Goal: Task Accomplishment & Management: Use online tool/utility

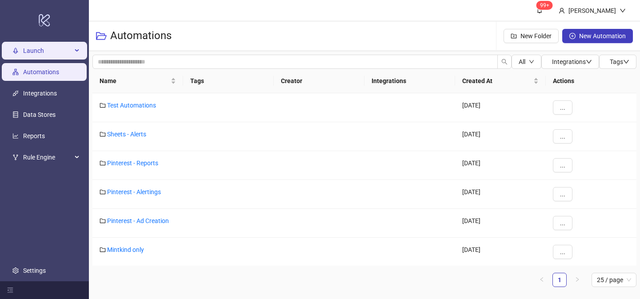
click at [59, 54] on span "Launch" at bounding box center [47, 51] width 49 height 18
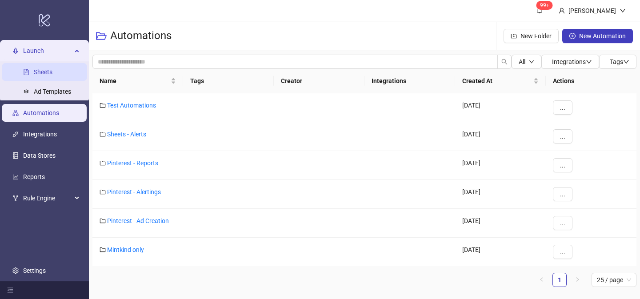
click at [52, 73] on link "Sheets" at bounding box center [43, 71] width 19 height 7
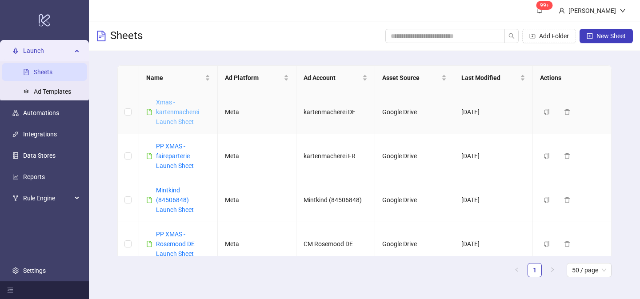
click at [173, 111] on link "Xmas - kartenmacherei Launch Sheet" at bounding box center [177, 112] width 43 height 27
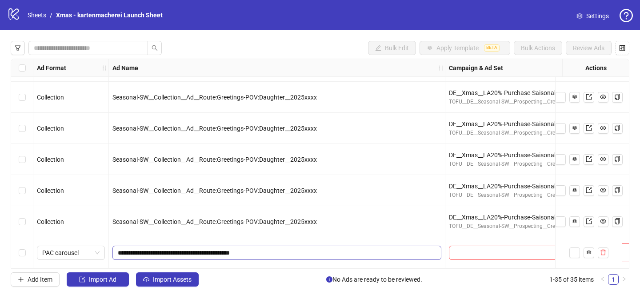
scroll to position [901, 20]
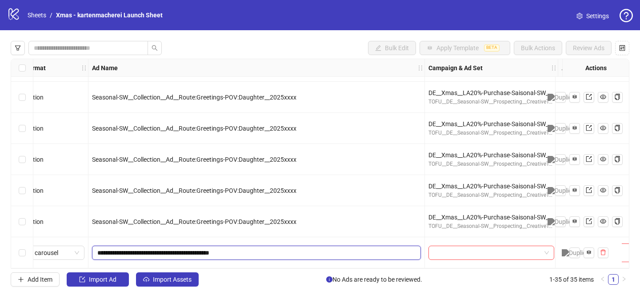
click at [284, 248] on input "**********" at bounding box center [255, 253] width 317 height 10
type input "**********"
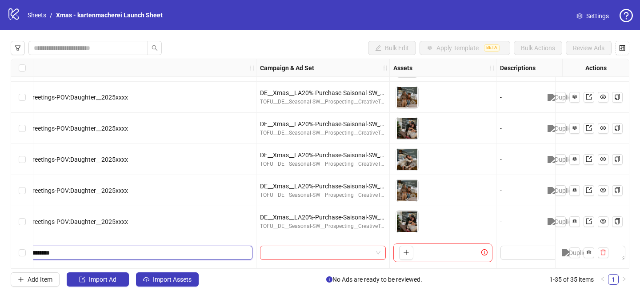
scroll to position [901, 276]
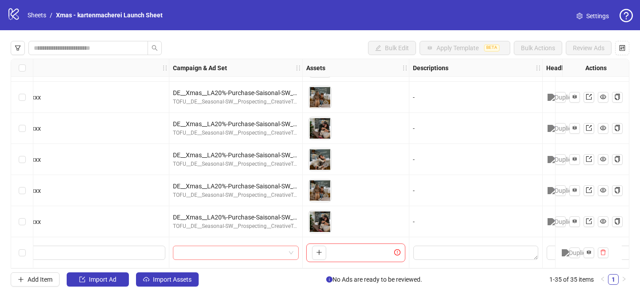
click at [245, 251] on input "search" at bounding box center [231, 252] width 107 height 13
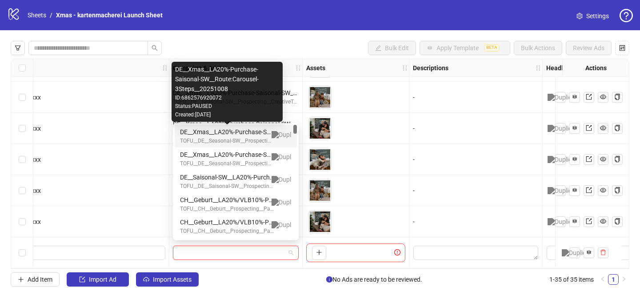
click at [249, 130] on div "DE__Xmas__LA20%-Purchase-Saisonal-SW__Route:Carousel-3Steps__20251008" at bounding box center [227, 132] width 94 height 10
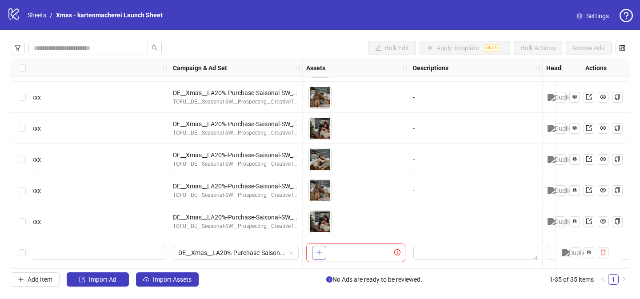
click at [322, 250] on icon "plus" at bounding box center [319, 252] width 6 height 6
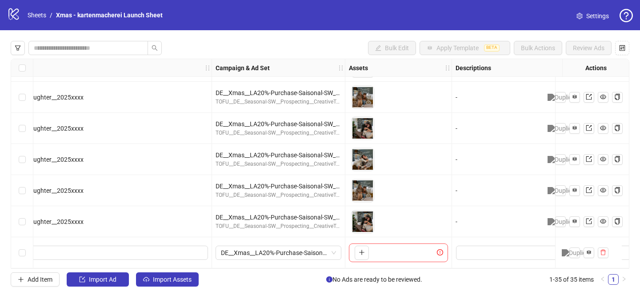
scroll to position [901, 240]
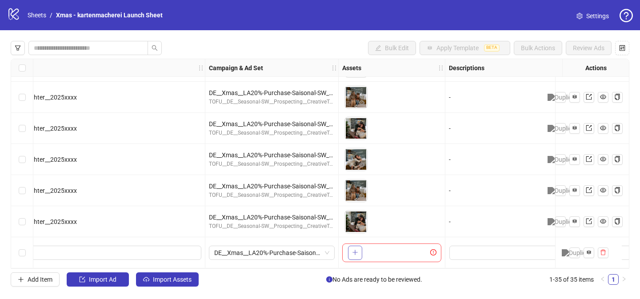
click at [355, 246] on button "button" at bounding box center [355, 253] width 14 height 14
click at [417, 250] on icon "plus" at bounding box center [417, 252] width 6 height 6
click at [404, 250] on span "+ 10" at bounding box center [403, 253] width 14 height 10
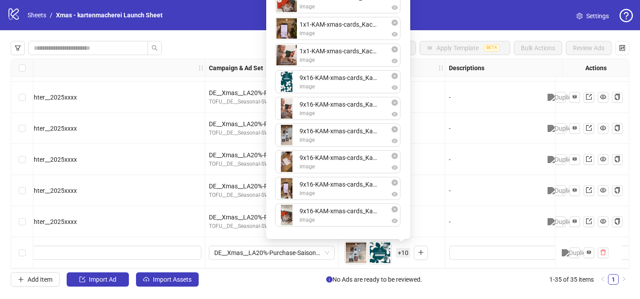
click at [459, 33] on div "Bulk Edit Apply Template BETA Bulk Actions Review Ads Ad Format Ad Name Campaig…" at bounding box center [320, 163] width 640 height 267
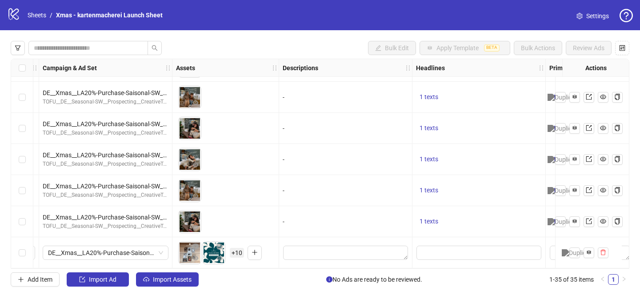
scroll to position [901, 434]
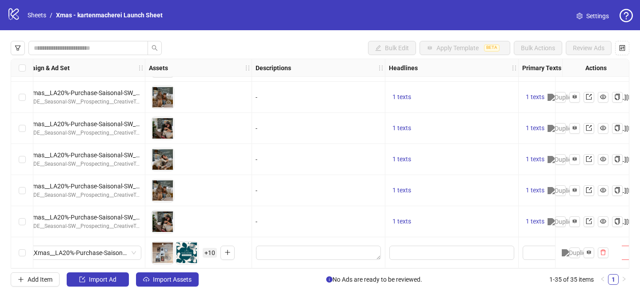
click at [209, 252] on span "+ 10" at bounding box center [210, 253] width 14 height 10
click at [261, 43] on div "Bulk Edit Apply Template BETA Bulk Actions Review Ads" at bounding box center [320, 48] width 619 height 14
click at [296, 246] on textarea "Edit values" at bounding box center [318, 253] width 125 height 14
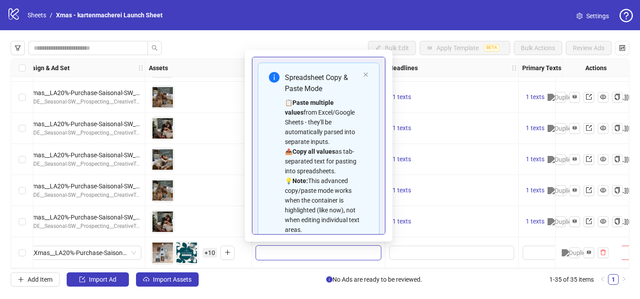
scroll to position [60, 0]
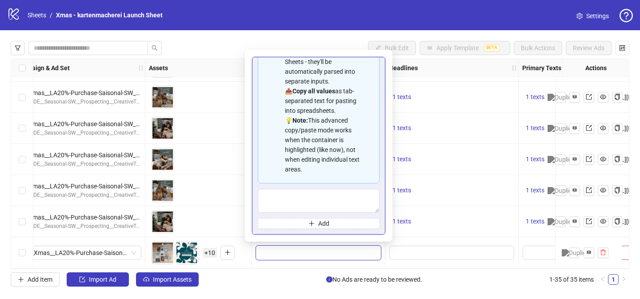
click at [248, 253] on div "To pick up a draggable item, press the space bar. While dragging, use the arrow…" at bounding box center [198, 253] width 99 height 28
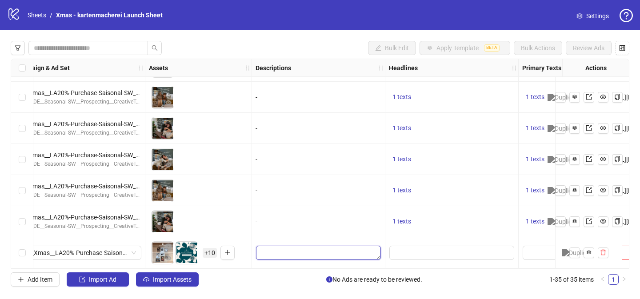
click at [273, 246] on textarea "Edit values" at bounding box center [318, 253] width 125 height 14
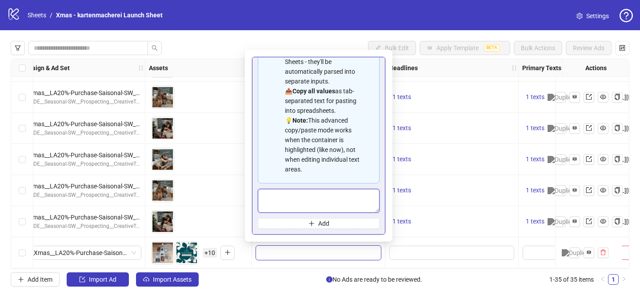
click at [283, 200] on textarea "Multi-text input container - paste or copy values" at bounding box center [319, 201] width 122 height 24
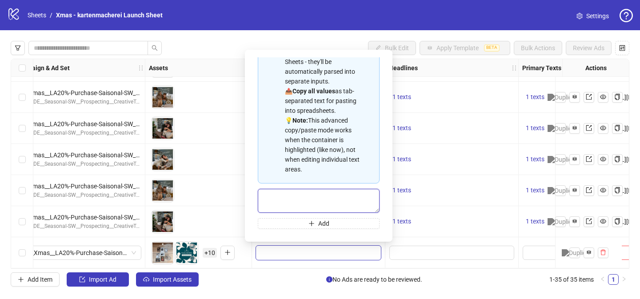
paste textarea "**********"
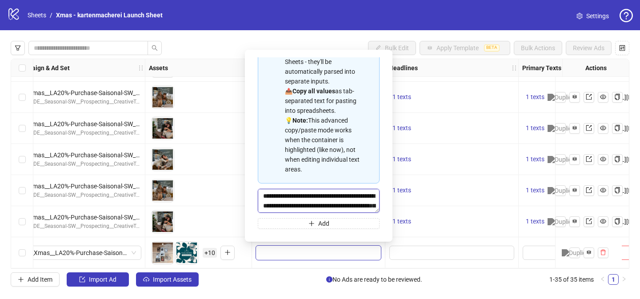
scroll to position [49, 0]
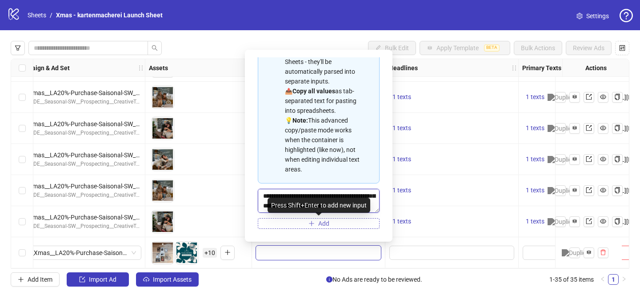
type textarea "**********"
click at [314, 225] on icon "plus" at bounding box center [312, 224] width 6 height 6
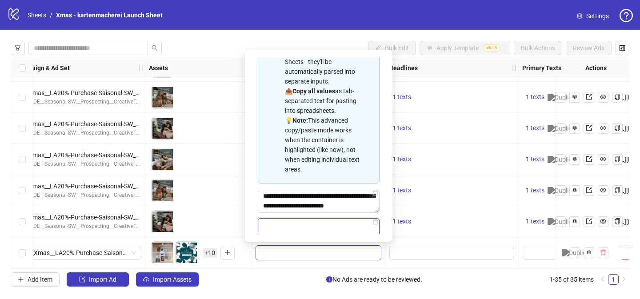
paste textarea "**********"
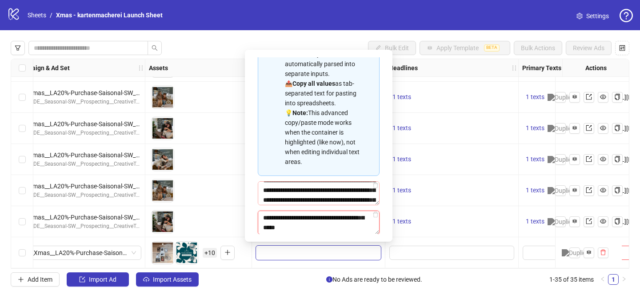
scroll to position [0, 0]
type textarea "**********"
click at [376, 215] on icon "delete" at bounding box center [376, 215] width 6 height 6
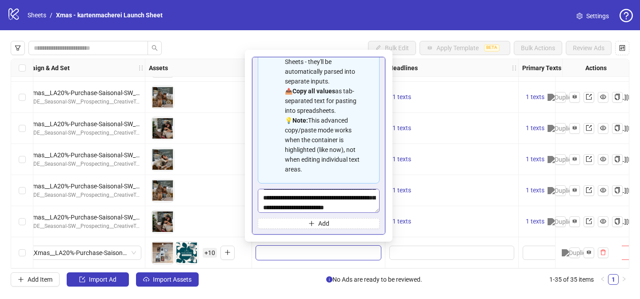
scroll to position [49, 0]
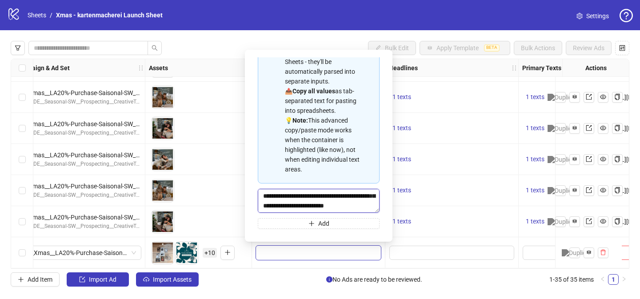
click at [333, 203] on textarea "**********" at bounding box center [319, 201] width 122 height 24
type textarea "**********"
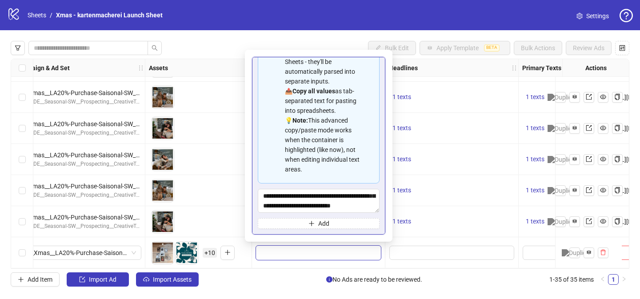
click at [383, 187] on div "**********" at bounding box center [318, 146] width 133 height 178
click at [409, 246] on input "Edit values" at bounding box center [452, 253] width 125 height 14
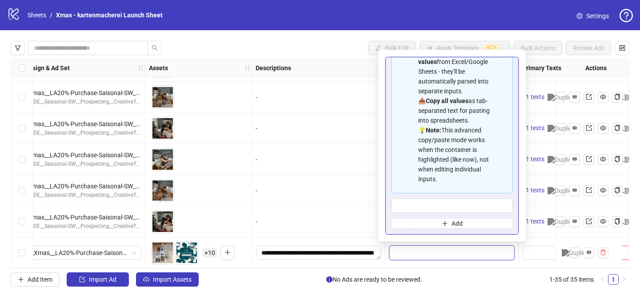
scroll to position [0, 0]
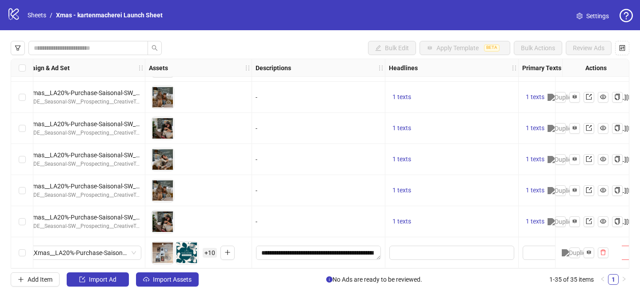
click at [323, 49] on div "Bulk Edit Apply Template BETA Bulk Actions Review Ads" at bounding box center [320, 48] width 619 height 14
click at [362, 255] on textarea "**********" at bounding box center [318, 253] width 125 height 14
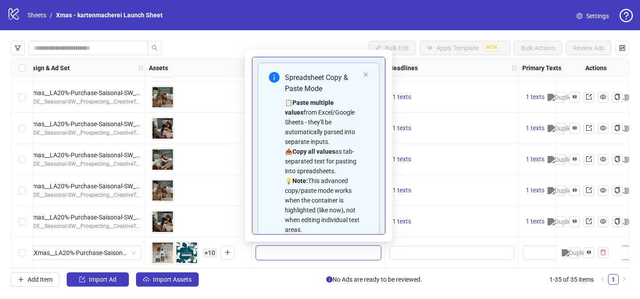
scroll to position [60, 0]
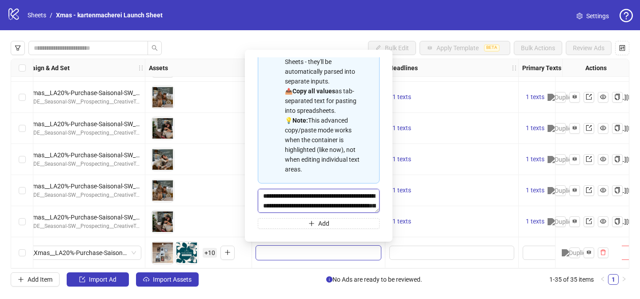
click at [312, 202] on textarea "**********" at bounding box center [319, 201] width 122 height 24
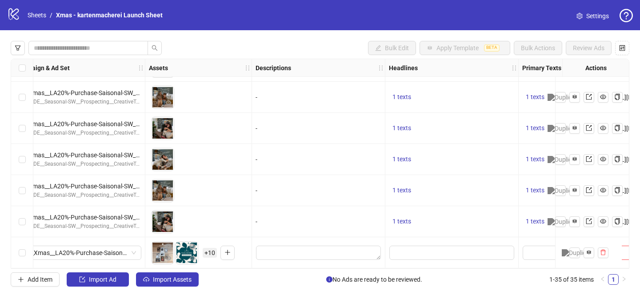
click at [535, 251] on textarea "Edit values" at bounding box center [563, 253] width 80 height 14
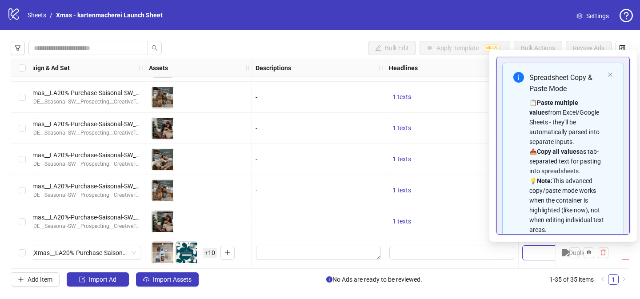
scroll to position [50, 0]
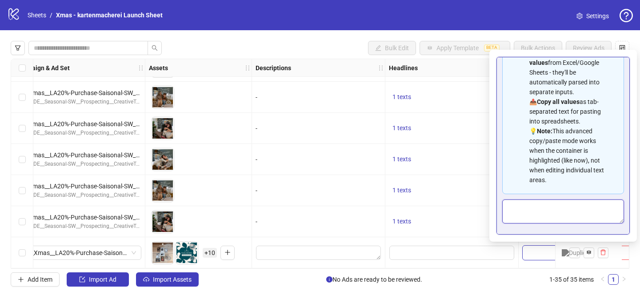
click at [520, 217] on textarea "Multi-text input container - paste or copy values" at bounding box center [563, 212] width 122 height 24
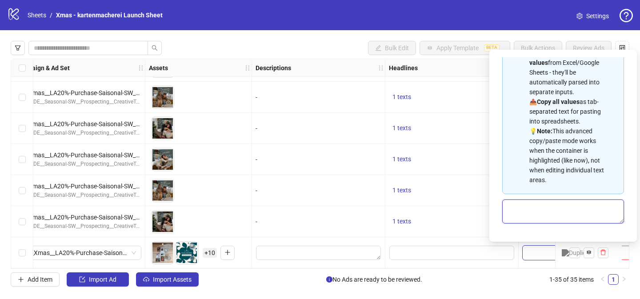
paste textarea "**********"
type textarea "**********"
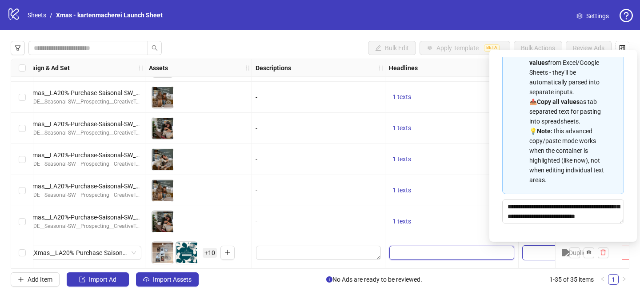
click at [450, 253] on input "Edit values" at bounding box center [452, 253] width 125 height 14
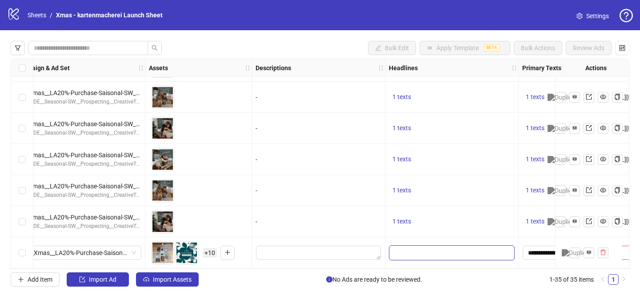
scroll to position [51, 0]
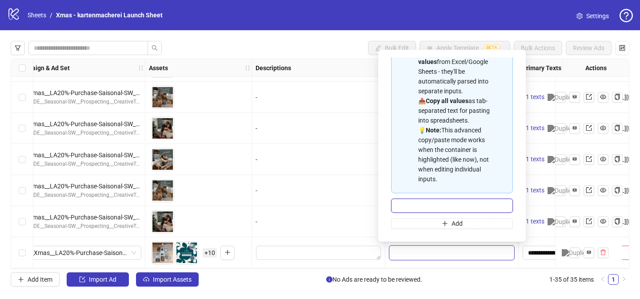
click at [490, 208] on input "Multi-input container - paste or copy values" at bounding box center [452, 206] width 122 height 14
paste input "**********"
type input "**********"
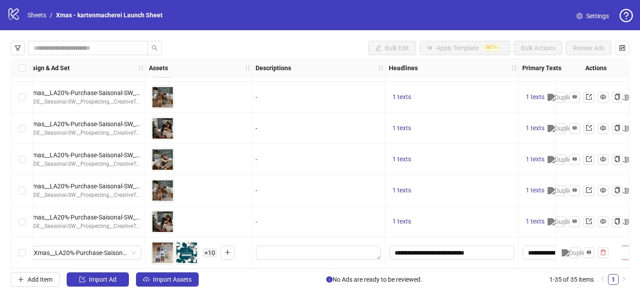
click at [372, 264] on div at bounding box center [318, 252] width 133 height 31
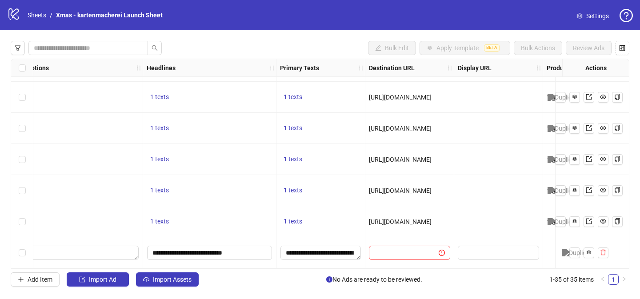
scroll to position [901, 676]
click at [390, 221] on span "[URL][DOMAIN_NAME]" at bounding box center [400, 221] width 63 height 7
copy span "[URL][DOMAIN_NAME]"
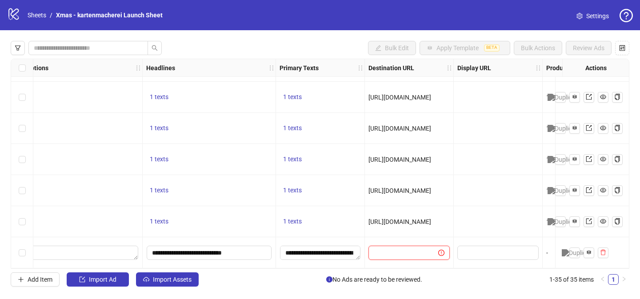
click at [387, 248] on input "text" at bounding box center [400, 253] width 52 height 10
paste input "**********"
type input "**********"
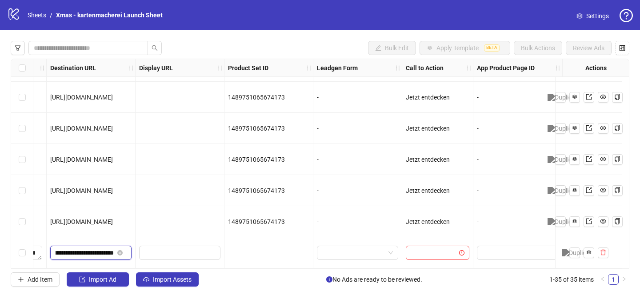
scroll to position [901, 1002]
click at [422, 248] on input "search" at bounding box center [433, 252] width 45 height 13
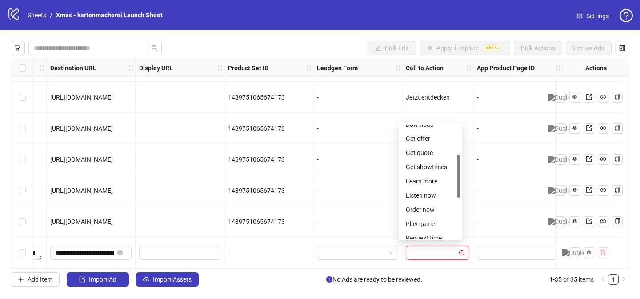
scroll to position [79, 0]
click at [418, 181] on div "Learn more" at bounding box center [430, 181] width 49 height 10
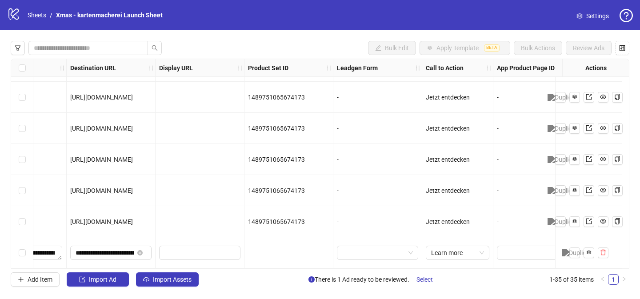
scroll to position [901, 1002]
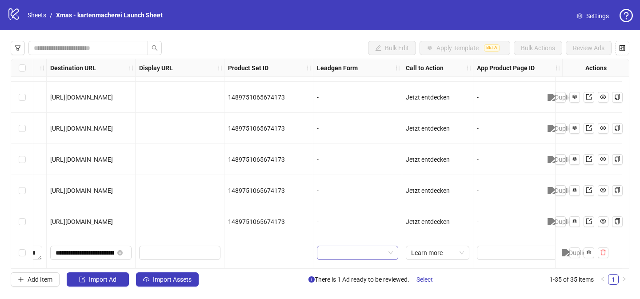
click at [354, 248] on input "search" at bounding box center [353, 252] width 63 height 13
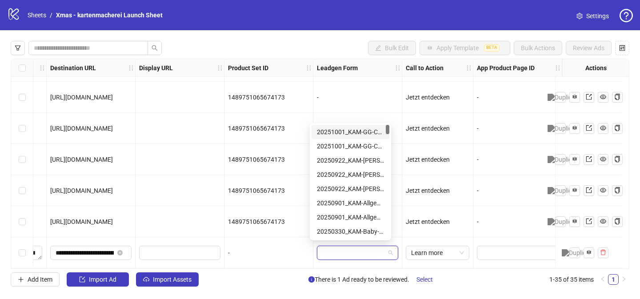
click at [319, 43] on div "Bulk Edit Apply Template BETA Bulk Actions Review Ads" at bounding box center [320, 48] width 619 height 14
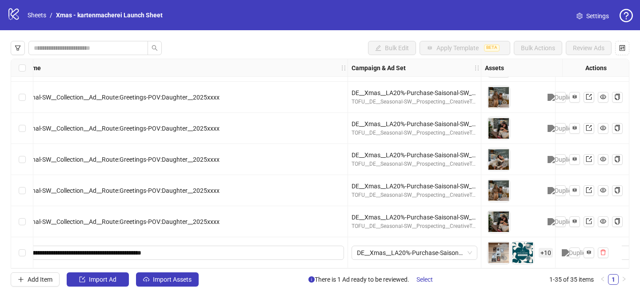
scroll to position [901, 0]
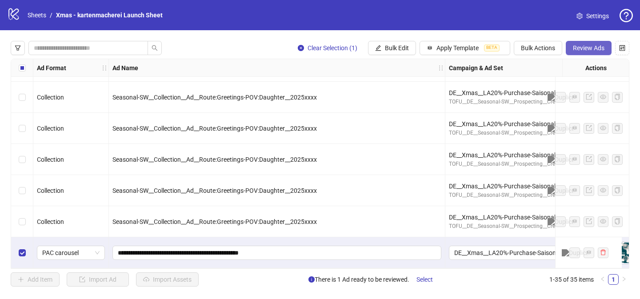
click at [592, 45] on span "Review Ads" at bounding box center [589, 47] width 32 height 7
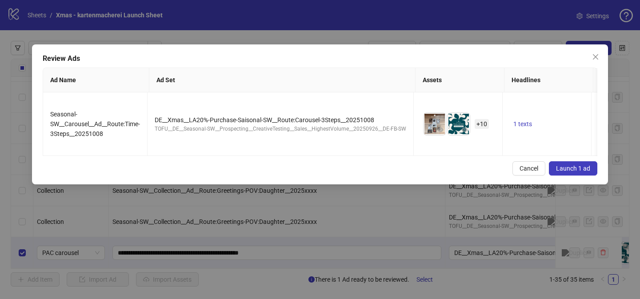
click at [570, 165] on span "Launch 1 ad" at bounding box center [573, 168] width 34 height 7
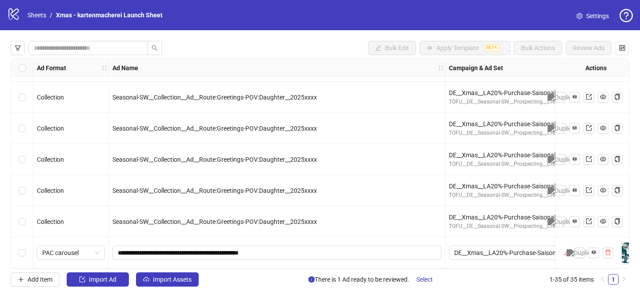
click at [565, 252] on icon "warning" at bounding box center [568, 252] width 6 height 6
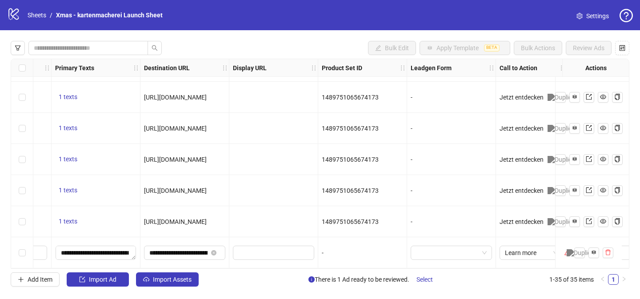
scroll to position [901, 1002]
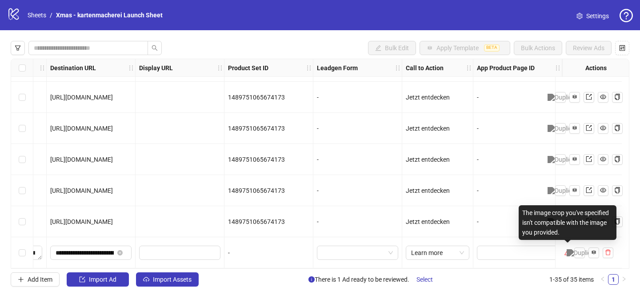
click at [566, 249] on icon "warning" at bounding box center [568, 252] width 6 height 6
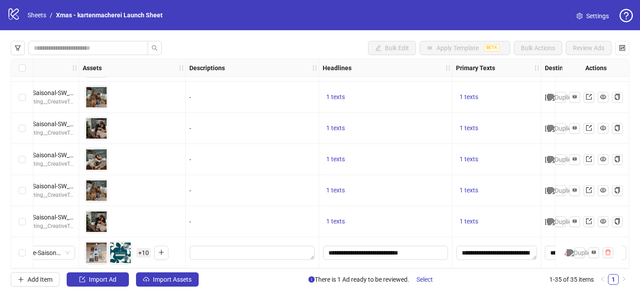
scroll to position [901, 458]
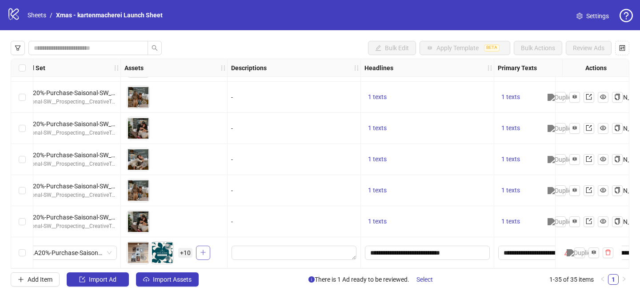
click at [202, 249] on icon "plus" at bounding box center [203, 252] width 6 height 6
click at [186, 252] on span "+ 10" at bounding box center [185, 253] width 14 height 10
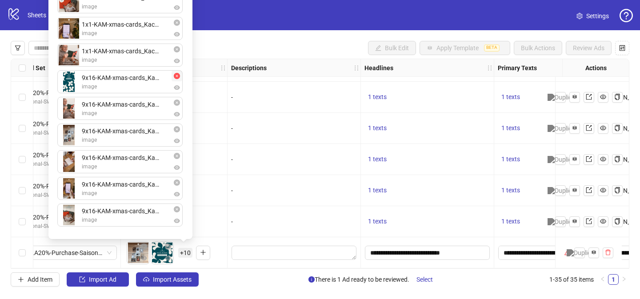
click at [179, 78] on icon "close-circle" at bounding box center [177, 76] width 6 height 6
click at [177, 78] on icon "close-circle" at bounding box center [177, 76] width 6 height 6
click at [178, 76] on icon "close-circle" at bounding box center [177, 76] width 6 height 6
click at [177, 208] on icon "close-circle" at bounding box center [177, 209] width 6 height 6
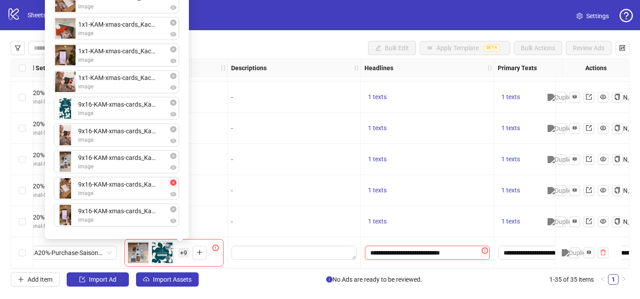
click at [172, 184] on icon "close-circle" at bounding box center [173, 183] width 6 height 6
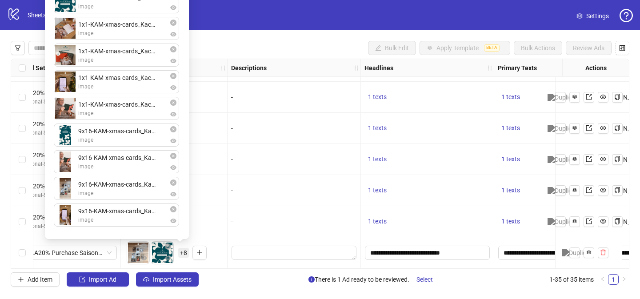
click at [172, 184] on icon "close-circle" at bounding box center [173, 183] width 6 height 6
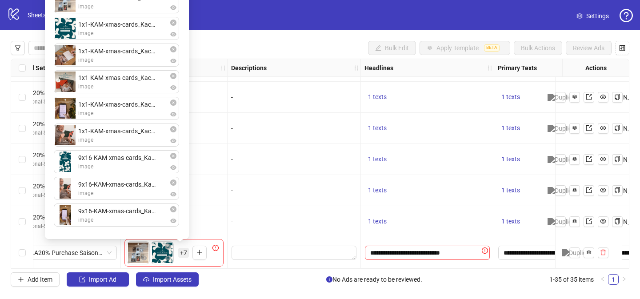
click at [172, 184] on icon "close-circle" at bounding box center [173, 183] width 6 height 6
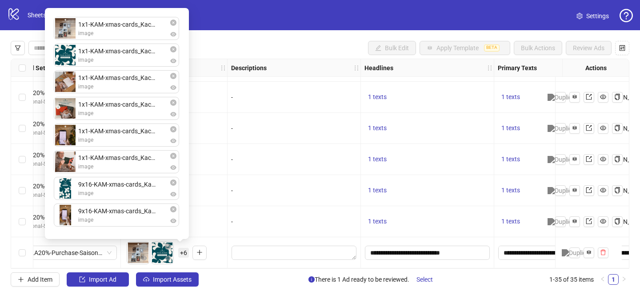
click at [172, 184] on icon "close-circle" at bounding box center [173, 183] width 6 height 6
click at [174, 210] on icon "close-circle" at bounding box center [173, 209] width 6 height 6
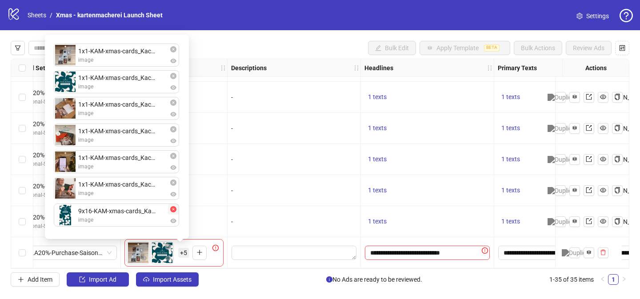
click at [174, 209] on icon "close-circle" at bounding box center [173, 209] width 6 height 6
click at [173, 208] on icon "close-circle" at bounding box center [173, 209] width 6 height 6
click at [172, 209] on icon "close-circle" at bounding box center [173, 209] width 6 height 6
click at [175, 212] on icon "close-circle" at bounding box center [173, 209] width 6 height 6
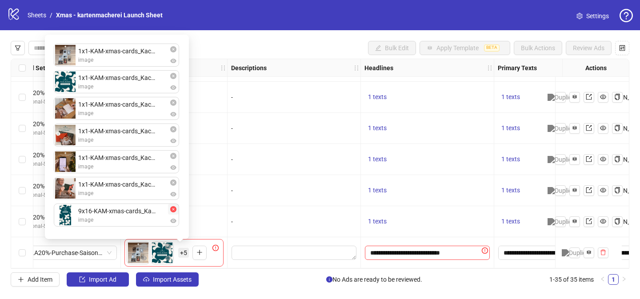
drag, startPoint x: 177, startPoint y: 212, endPoint x: 173, endPoint y: 210, distance: 4.6
click at [176, 212] on button "button" at bounding box center [173, 209] width 11 height 11
click at [173, 210] on icon "close-circle" at bounding box center [173, 209] width 6 height 6
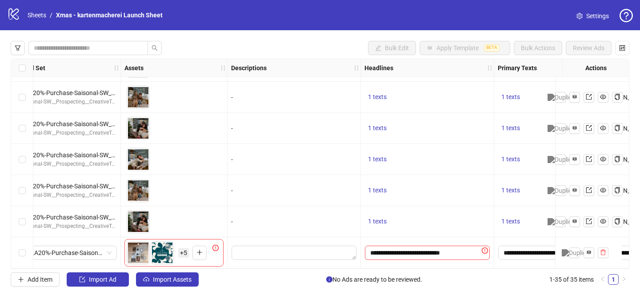
click at [296, 58] on div "Bulk Edit Apply Template BETA Bulk Actions Review Ads Ad Format Ad Name Campaig…" at bounding box center [320, 163] width 640 height 267
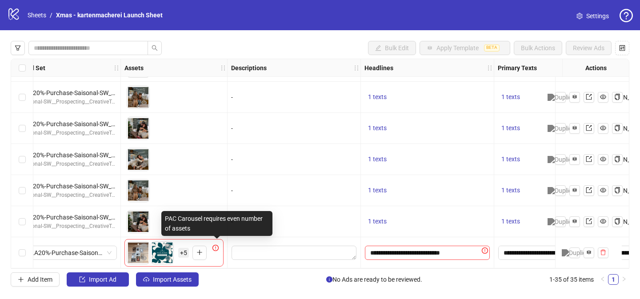
click at [216, 245] on icon "exclamation-circle" at bounding box center [216, 248] width 6 height 6
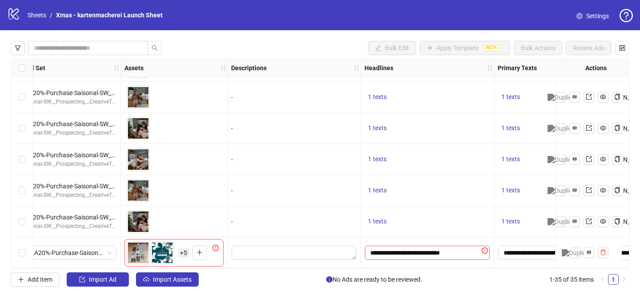
click at [188, 249] on span "+ 5" at bounding box center [183, 253] width 11 height 10
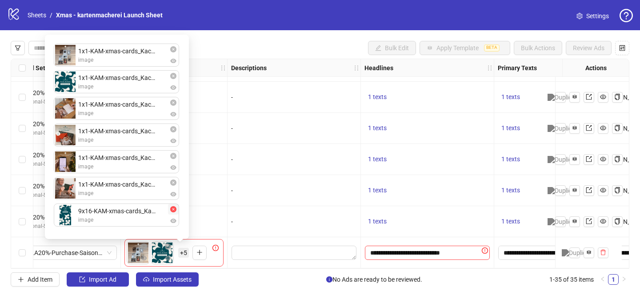
click at [175, 211] on icon "close-circle" at bounding box center [173, 209] width 6 height 6
click at [176, 213] on button "button" at bounding box center [173, 209] width 11 height 11
click at [173, 209] on icon "close-circle" at bounding box center [173, 209] width 6 height 6
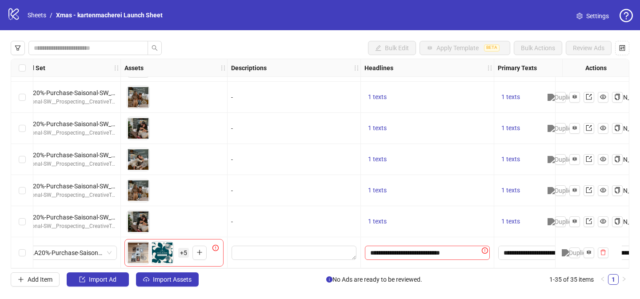
click at [238, 45] on div "Bulk Edit Apply Template BETA Bulk Actions Review Ads" at bounding box center [320, 48] width 619 height 14
click at [181, 248] on span "+ 5" at bounding box center [183, 253] width 11 height 10
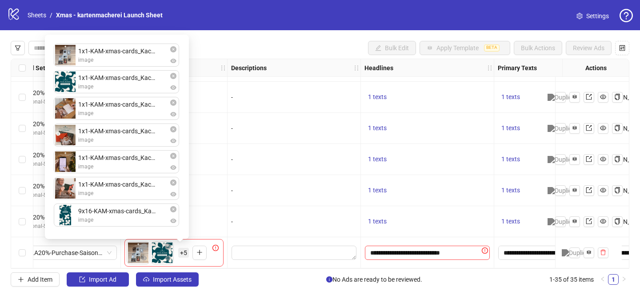
click at [263, 40] on div "Bulk Edit Apply Template BETA Bulk Actions Review Ads Ad Format Ad Name Campaig…" at bounding box center [320, 163] width 640 height 267
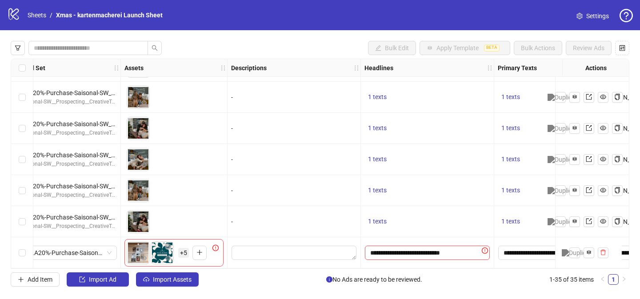
click at [183, 249] on span "+ 5" at bounding box center [183, 253] width 11 height 10
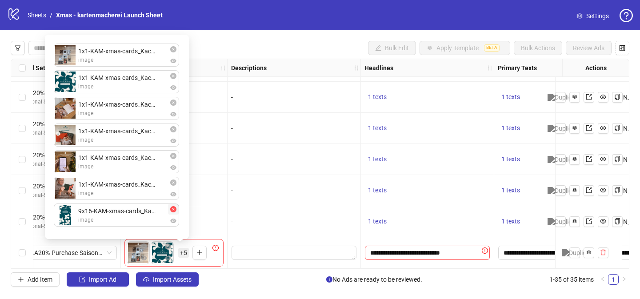
click at [174, 210] on icon "close-circle" at bounding box center [173, 209] width 6 height 6
click at [307, 37] on div "Bulk Edit Apply Template BETA Bulk Actions Review Ads Ad Format Ad Name Campaig…" at bounding box center [320, 163] width 640 height 267
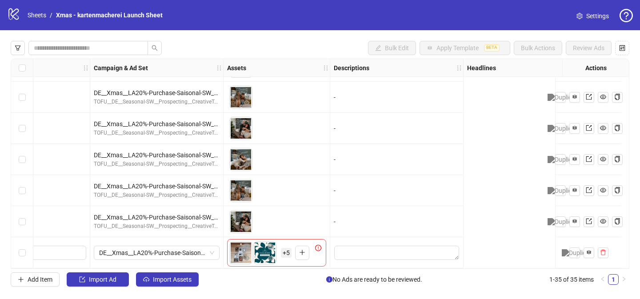
scroll to position [901, 0]
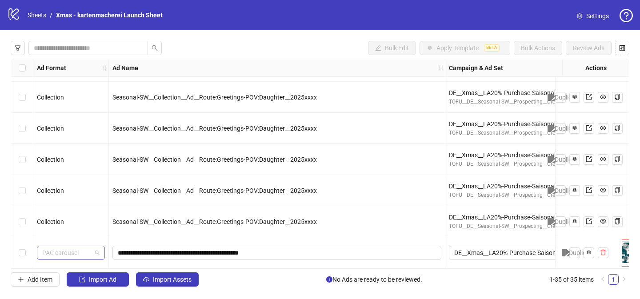
click at [80, 251] on span "PAC carousel" at bounding box center [70, 252] width 57 height 13
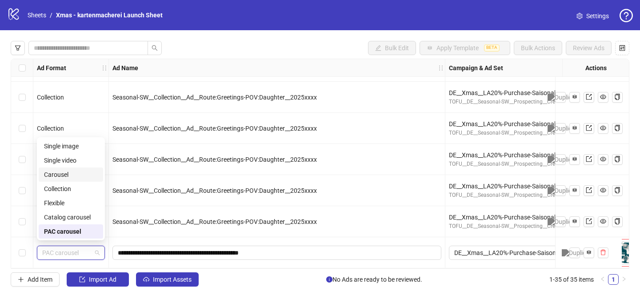
click at [61, 178] on div "Carousel" at bounding box center [71, 175] width 54 height 10
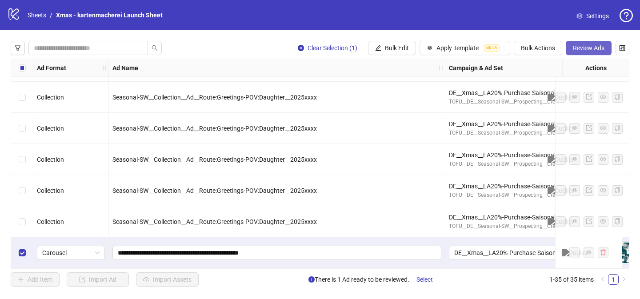
click at [591, 46] on span "Review Ads" at bounding box center [589, 47] width 32 height 7
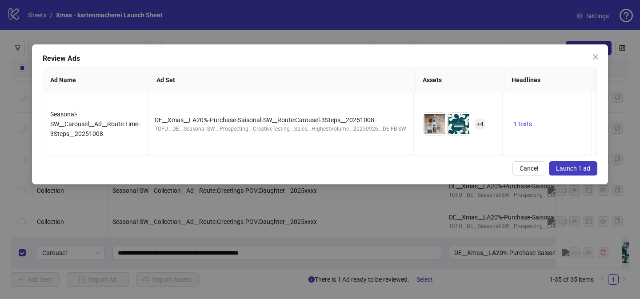
click at [577, 165] on span "Launch 1 ad" at bounding box center [573, 168] width 34 height 7
